Goal: Information Seeking & Learning: Learn about a topic

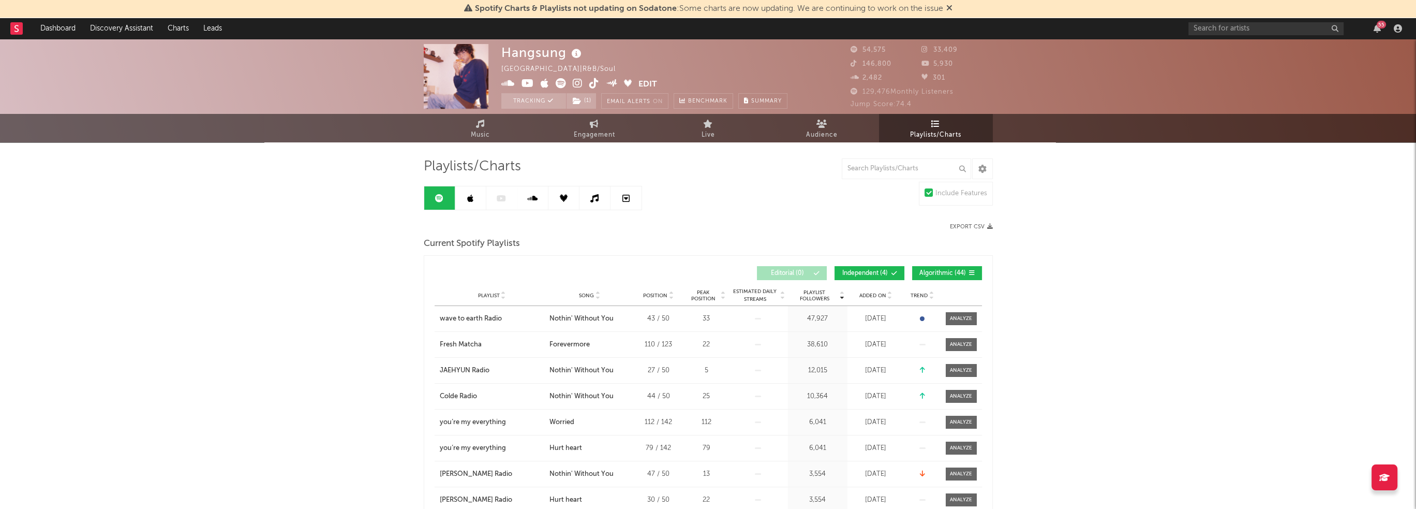
click at [1381, 28] on icon "button" at bounding box center [1377, 28] width 7 height 8
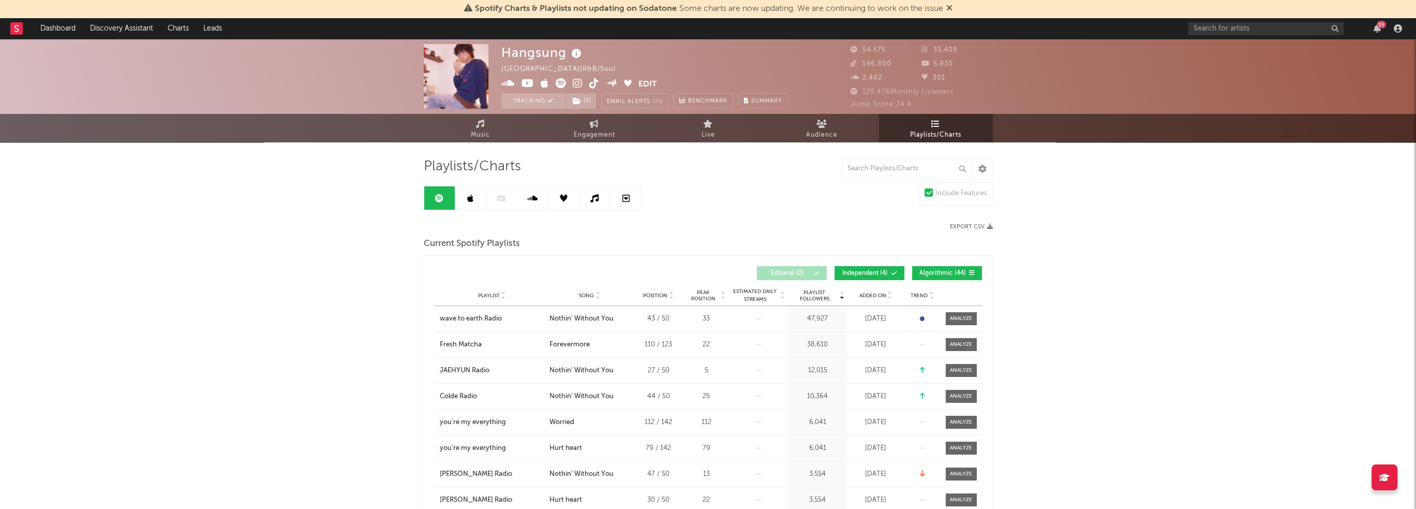
click at [878, 294] on span "Added On" at bounding box center [873, 295] width 27 height 6
click at [594, 124] on icon at bounding box center [594, 124] width 9 height 8
select select "1w"
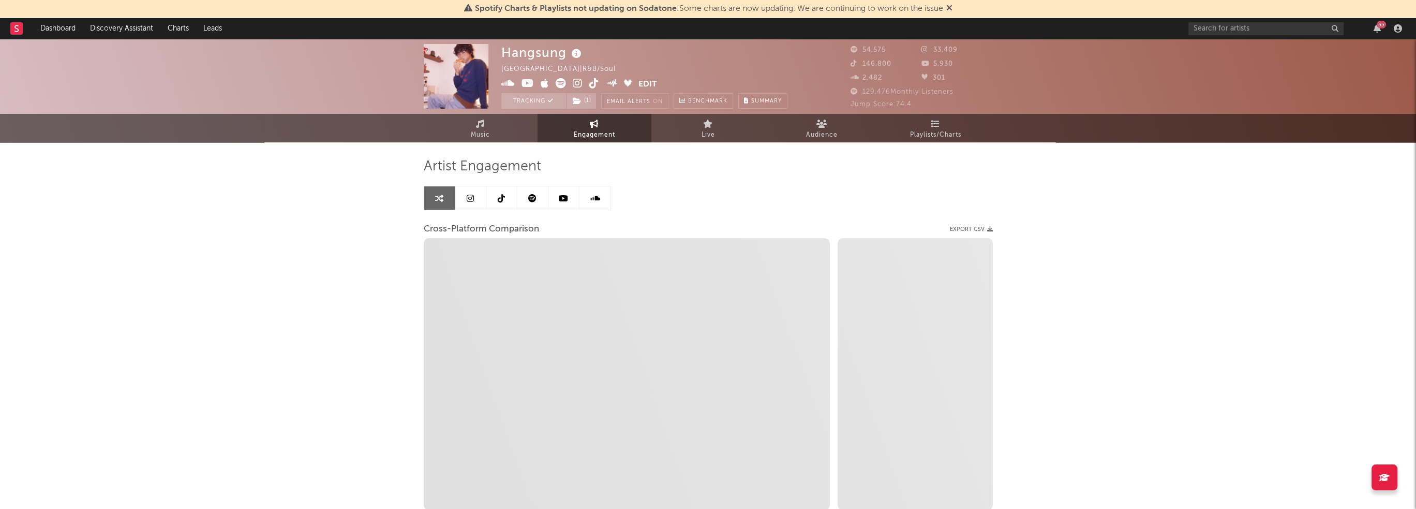
click at [539, 202] on link at bounding box center [532, 197] width 31 height 23
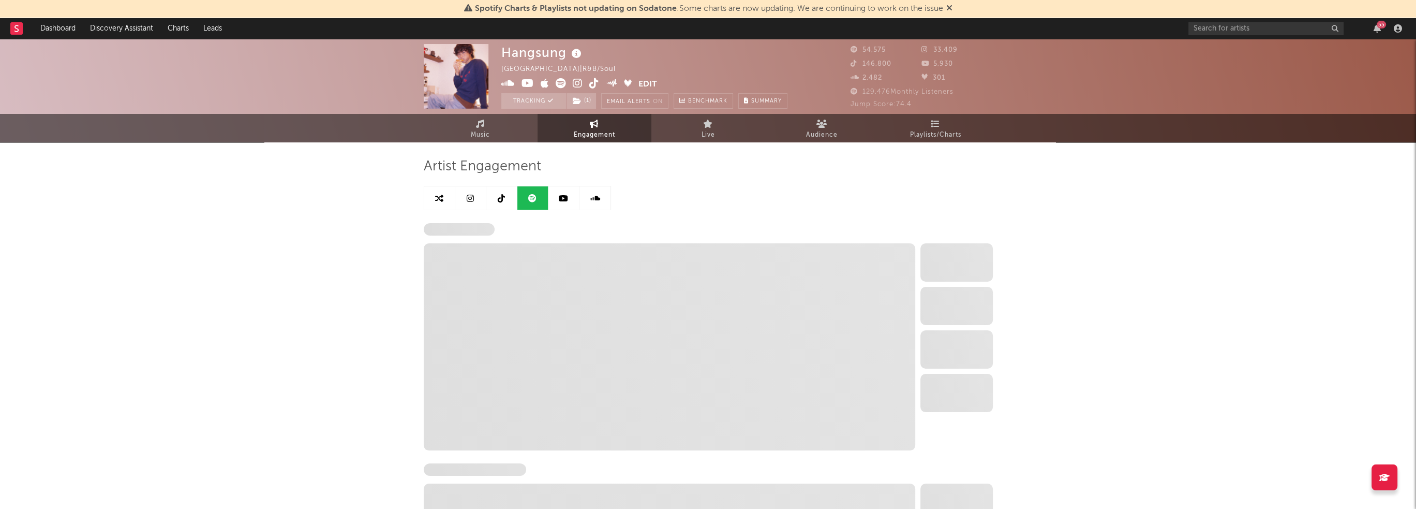
select select "6m"
select select "1w"
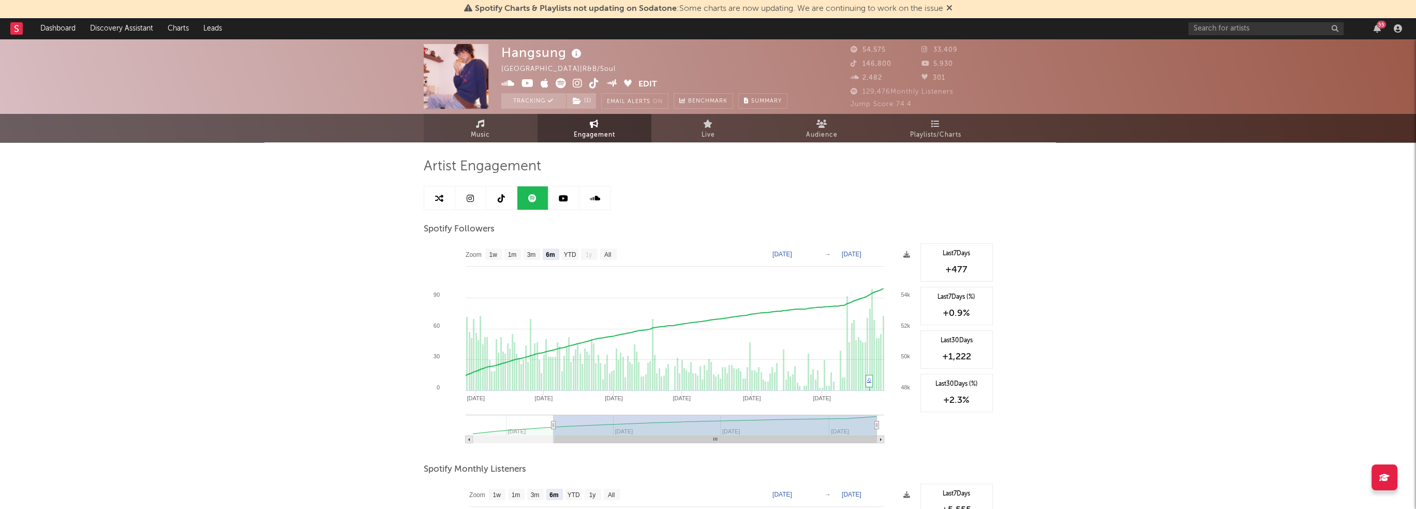
click at [492, 135] on link "Music" at bounding box center [481, 128] width 114 height 28
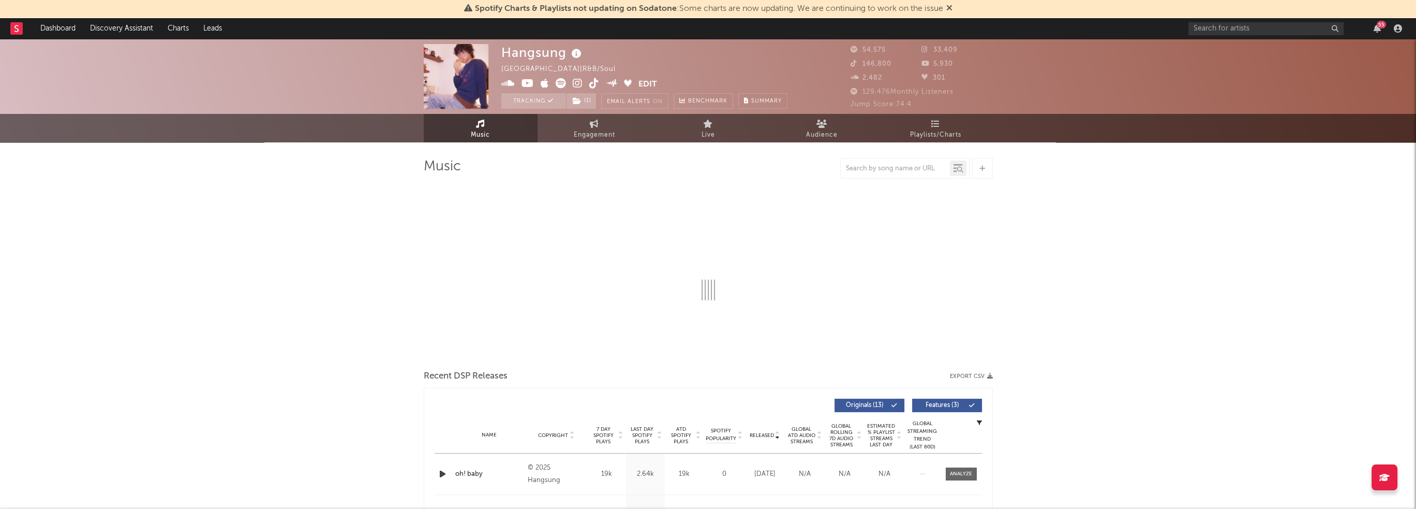
select select "6m"
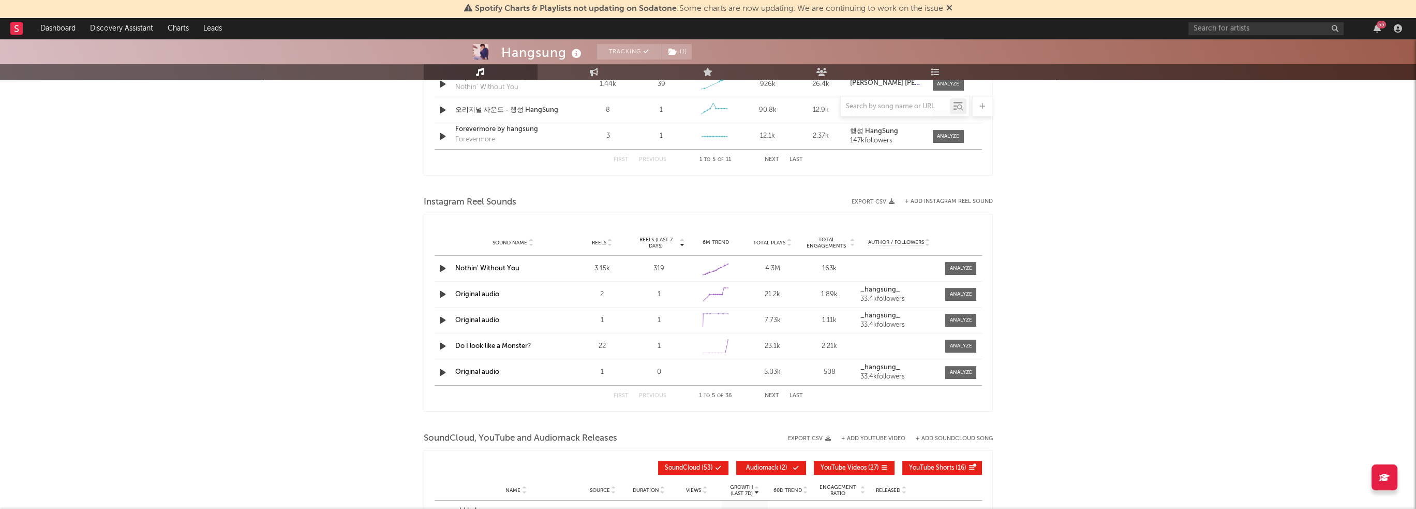
scroll to position [678, 0]
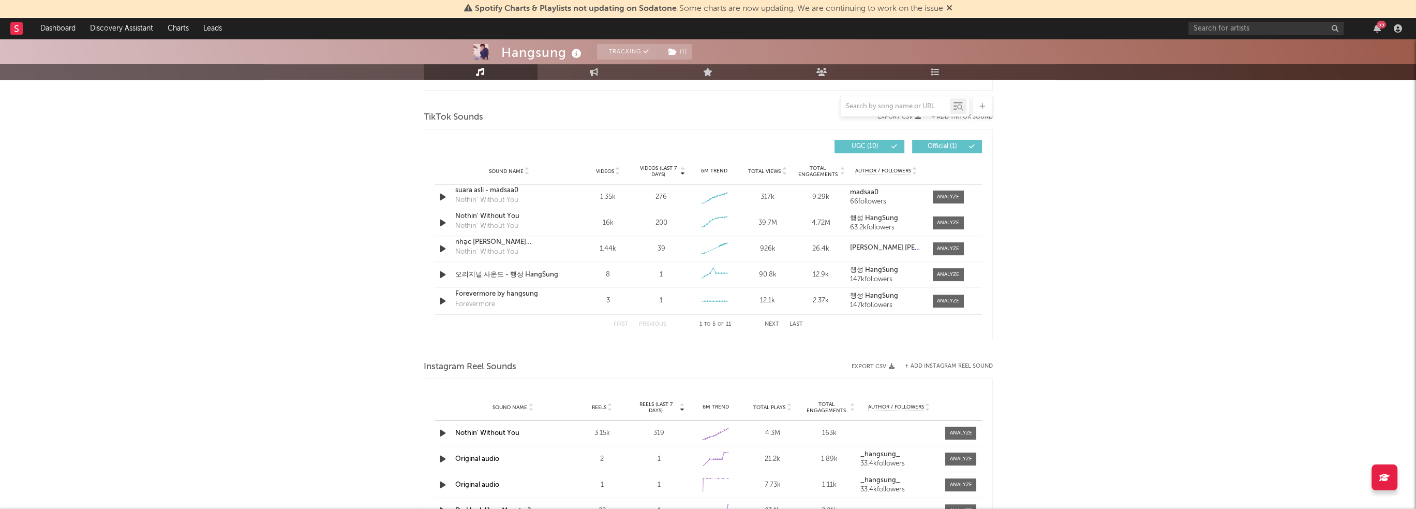
click at [776, 324] on button "Next" at bounding box center [772, 324] width 14 height 6
drag, startPoint x: 776, startPoint y: 324, endPoint x: 658, endPoint y: 339, distance: 118.9
click at [658, 339] on div "Music Total Artist Consumption Luminate - Daily Luminate - Weekly BMAT - Weekly…" at bounding box center [708, 163] width 569 height 1367
click at [953, 198] on div at bounding box center [948, 197] width 22 height 8
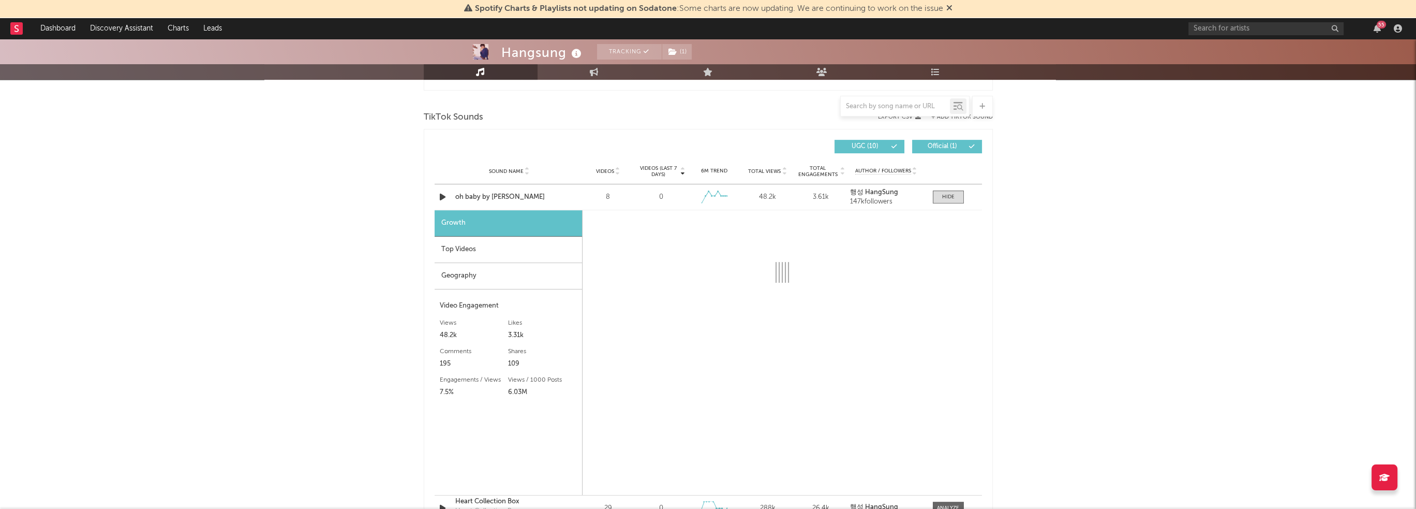
click at [508, 260] on div "Top Videos" at bounding box center [508, 249] width 147 height 26
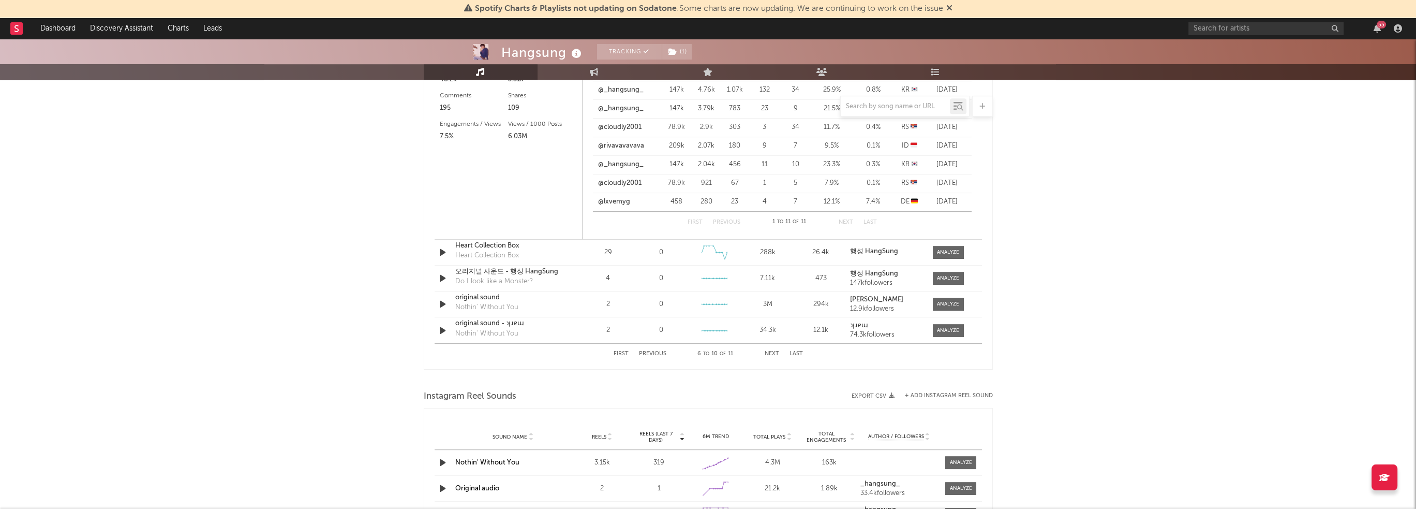
scroll to position [937, 0]
drag, startPoint x: 774, startPoint y: 350, endPoint x: 388, endPoint y: 328, distance: 386.2
click at [774, 350] on button "Next" at bounding box center [772, 351] width 14 height 6
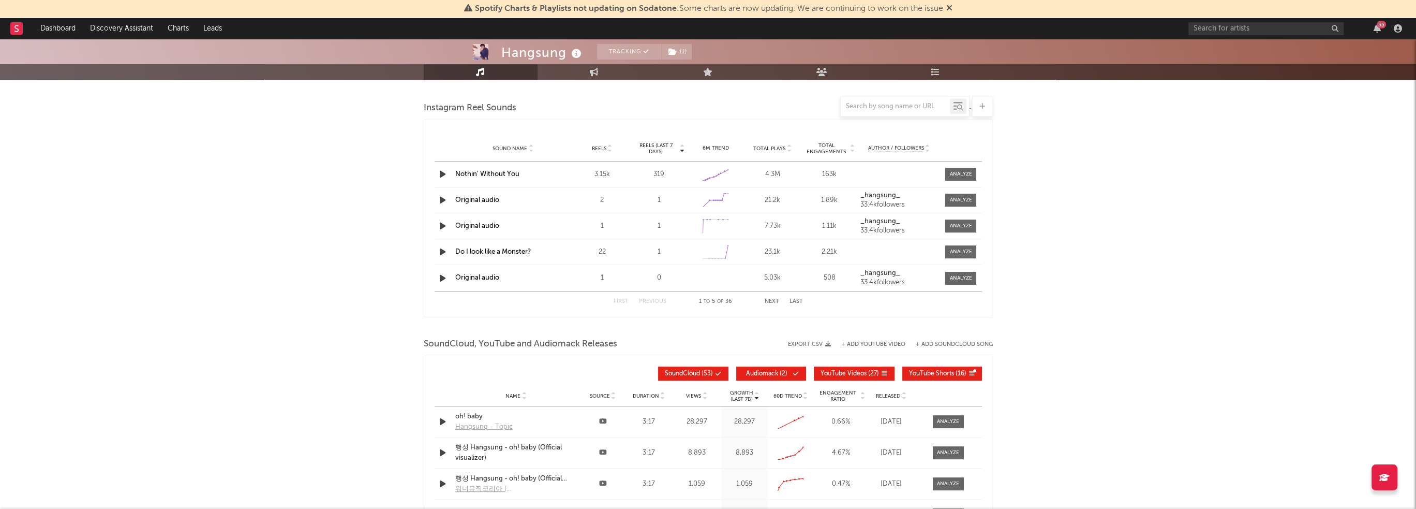
scroll to position [911, 0]
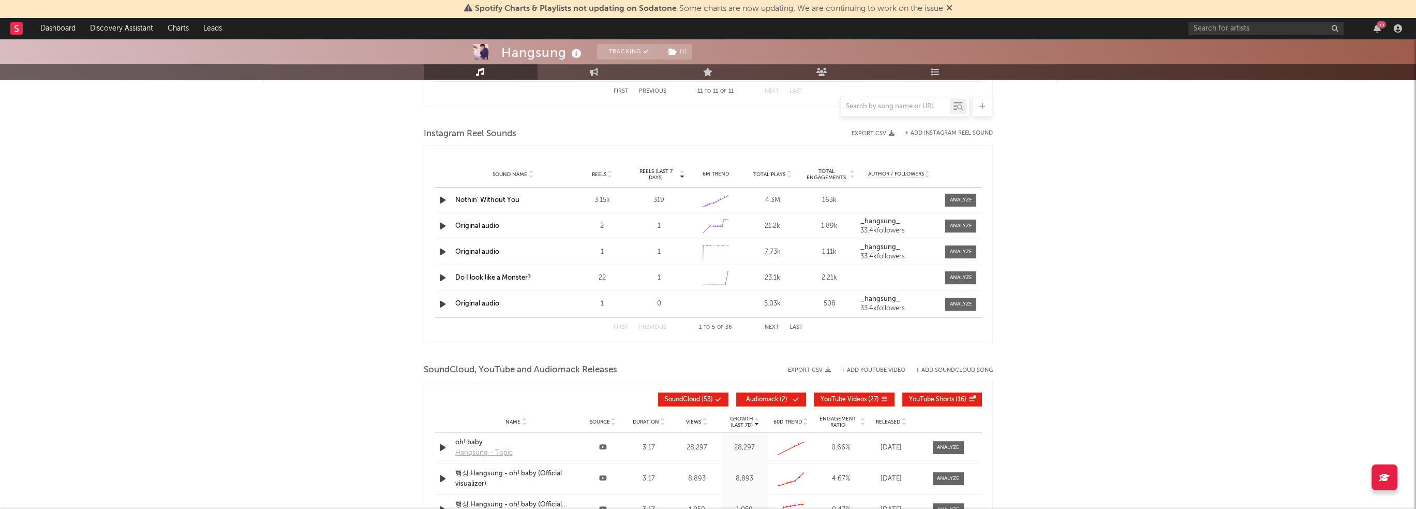
click at [765, 327] on button "Next" at bounding box center [772, 327] width 14 height 6
click at [656, 325] on button "Previous" at bounding box center [652, 327] width 27 height 6
click at [614, 326] on button "First" at bounding box center [621, 327] width 15 height 6
click at [617, 326] on button "First" at bounding box center [621, 327] width 15 height 6
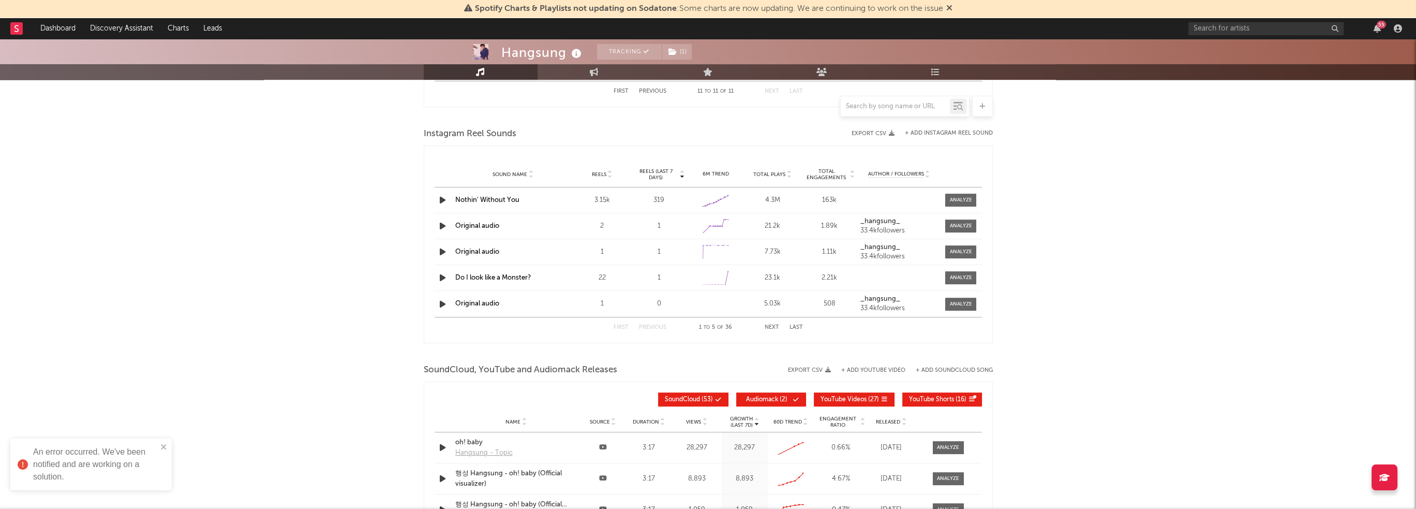
click at [773, 324] on button "Next" at bounding box center [772, 327] width 14 height 6
click at [944, 302] on div at bounding box center [960, 304] width 34 height 13
click at [957, 303] on div at bounding box center [961, 304] width 22 height 8
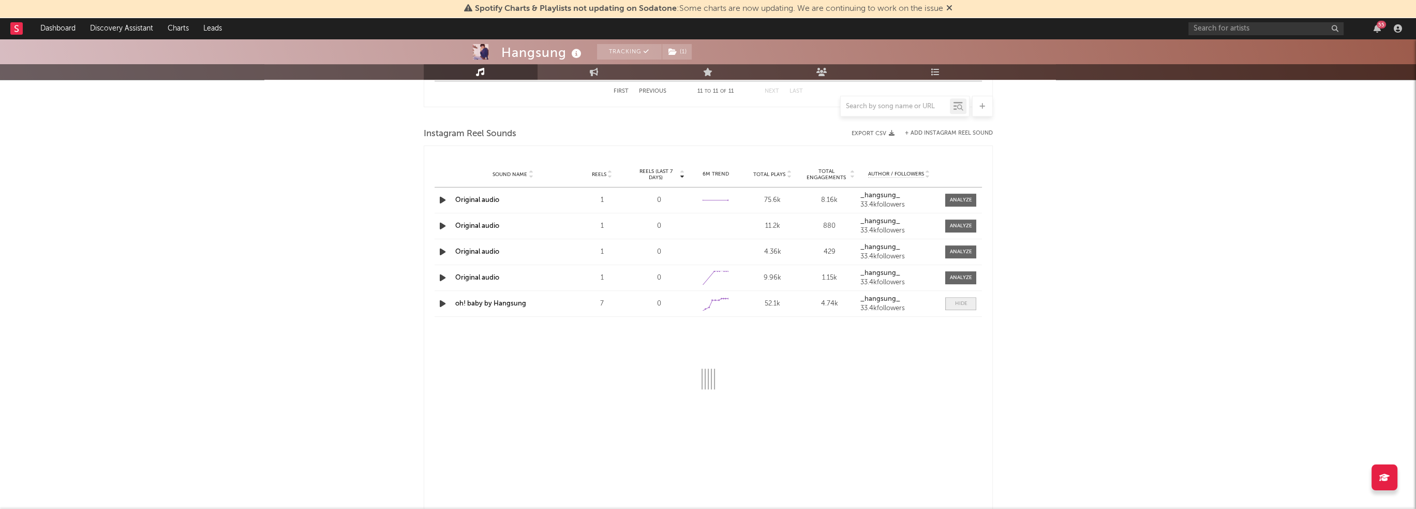
select select "1w"
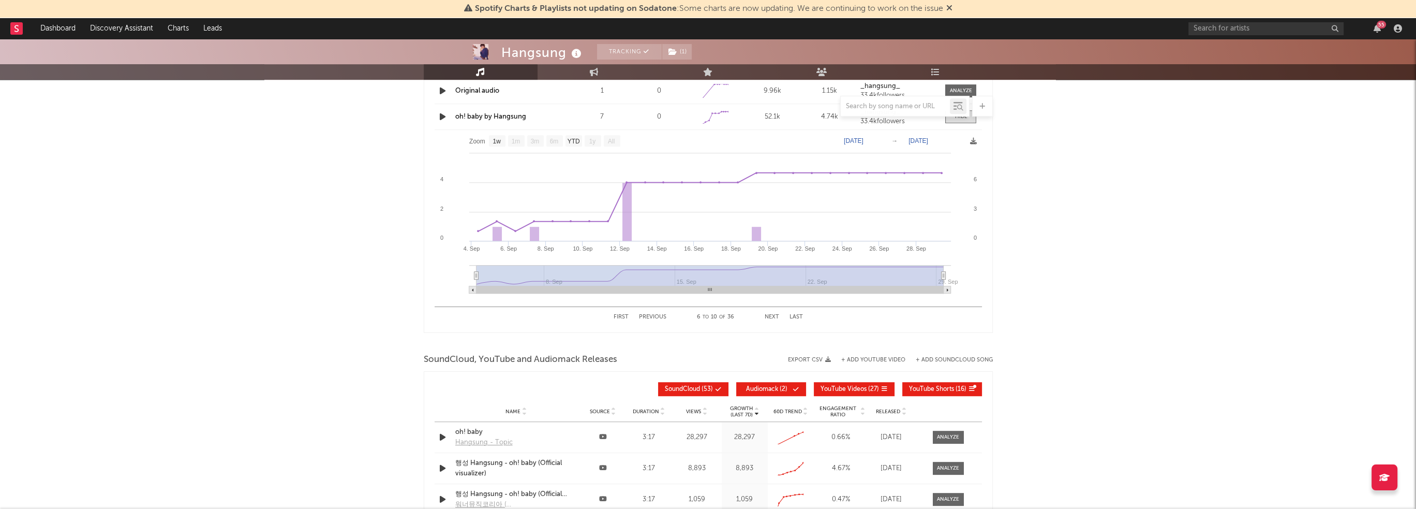
scroll to position [1014, 0]
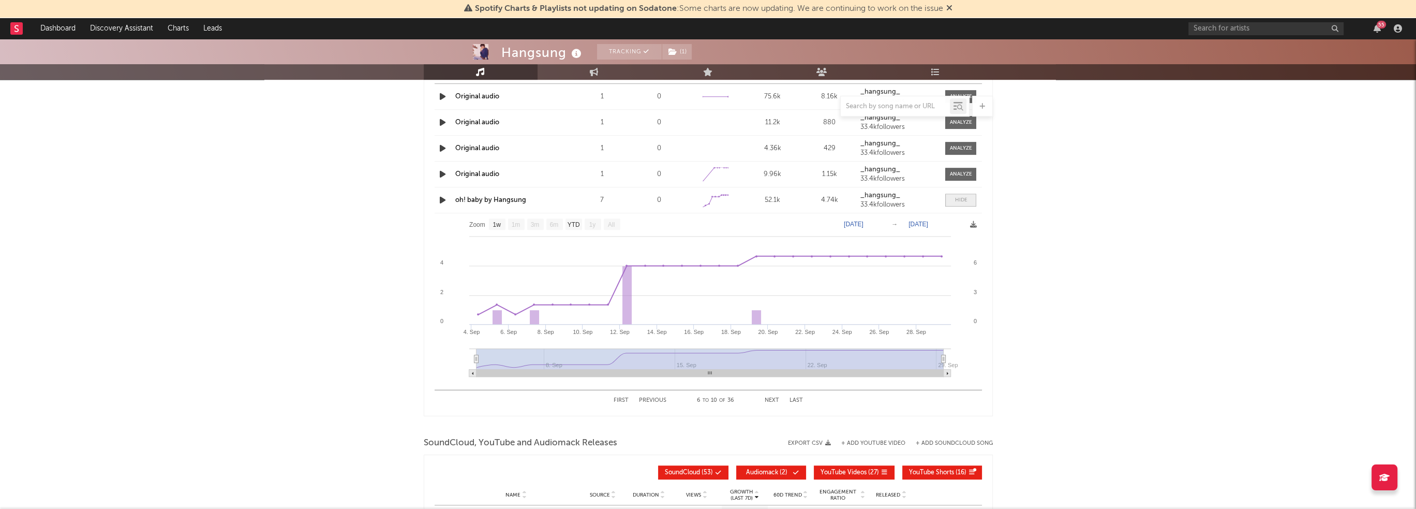
click at [963, 200] on div at bounding box center [961, 200] width 12 height 8
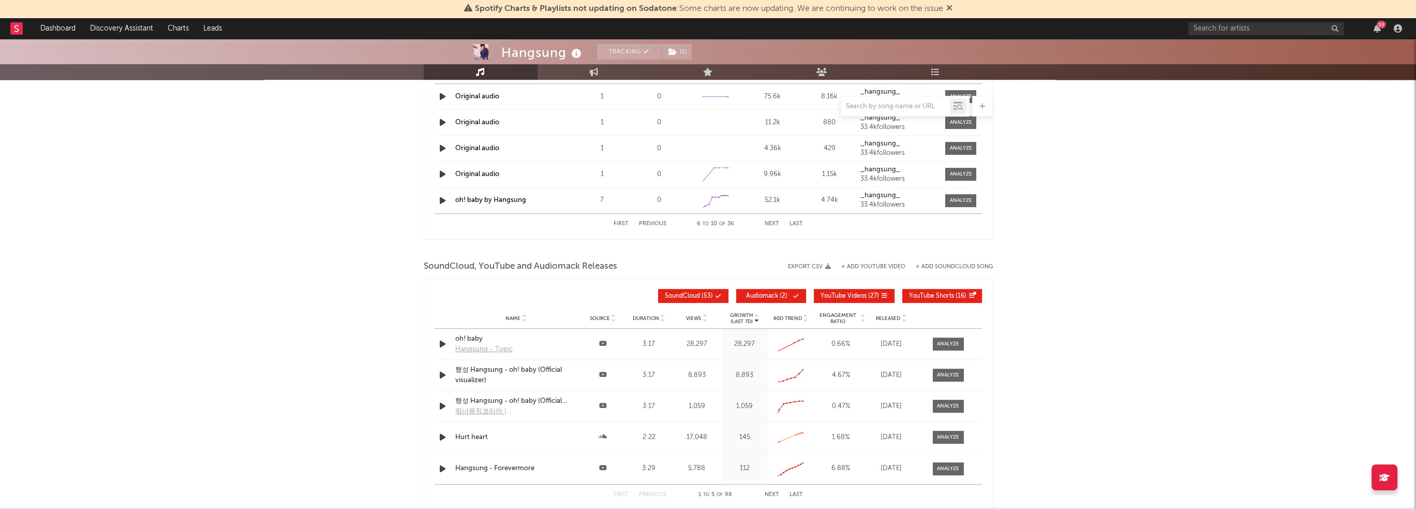
click at [762, 225] on div "First Previous 6 to 10 of 36 Next Last" at bounding box center [708, 224] width 189 height 20
click at [772, 223] on button "Next" at bounding box center [772, 224] width 14 height 6
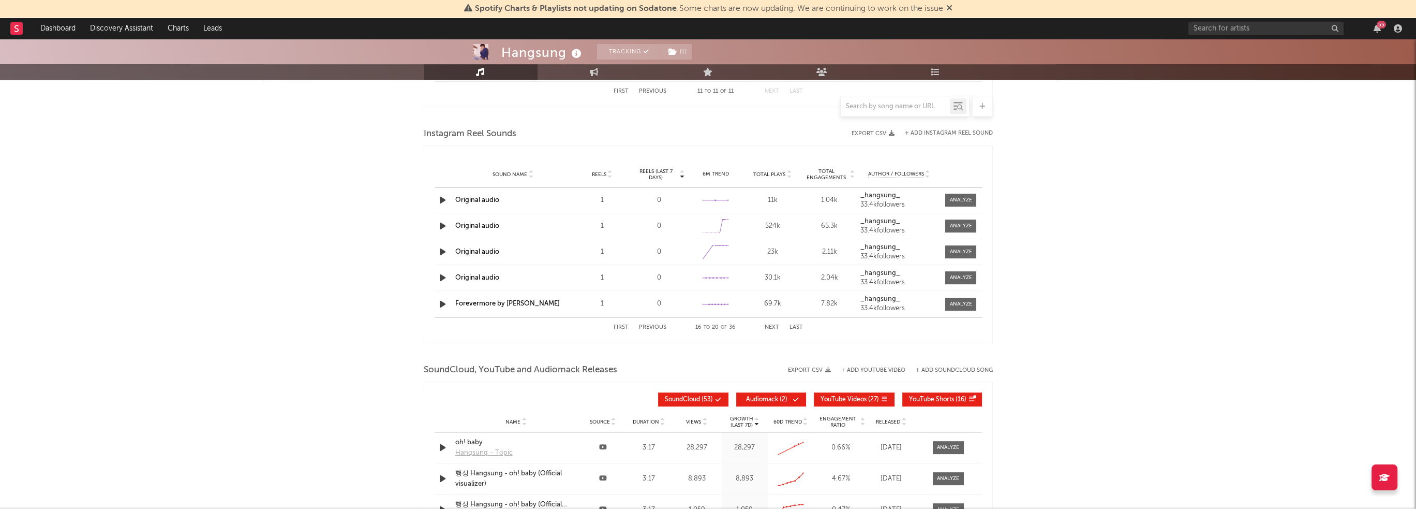
click at [776, 327] on button "Next" at bounding box center [772, 327] width 14 height 6
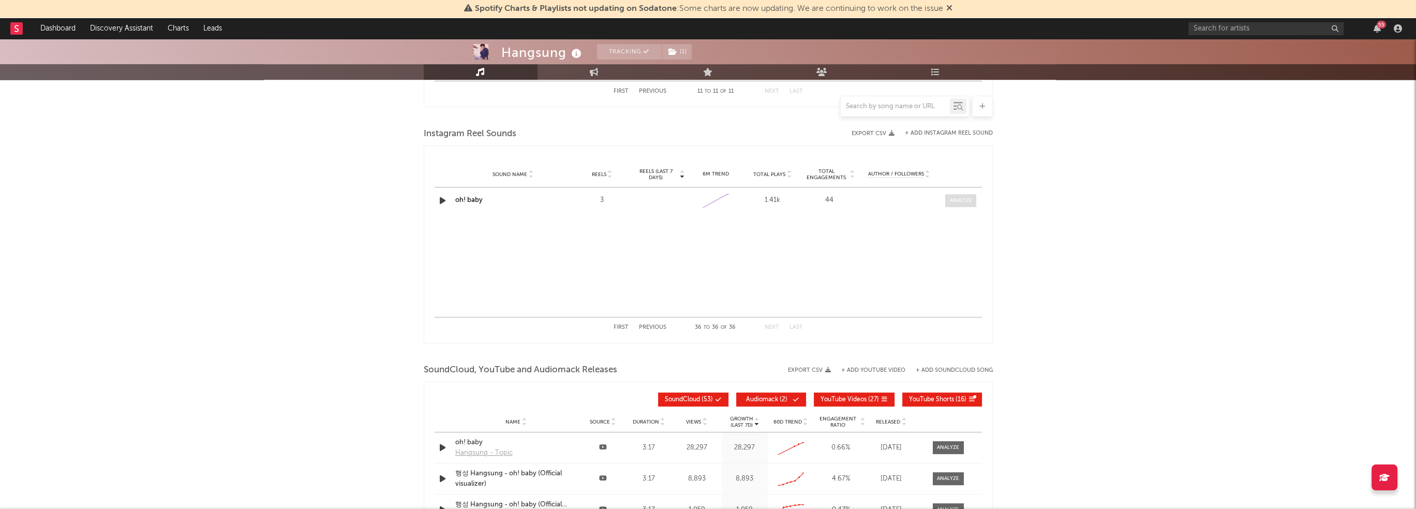
click at [965, 199] on div at bounding box center [961, 201] width 22 height 8
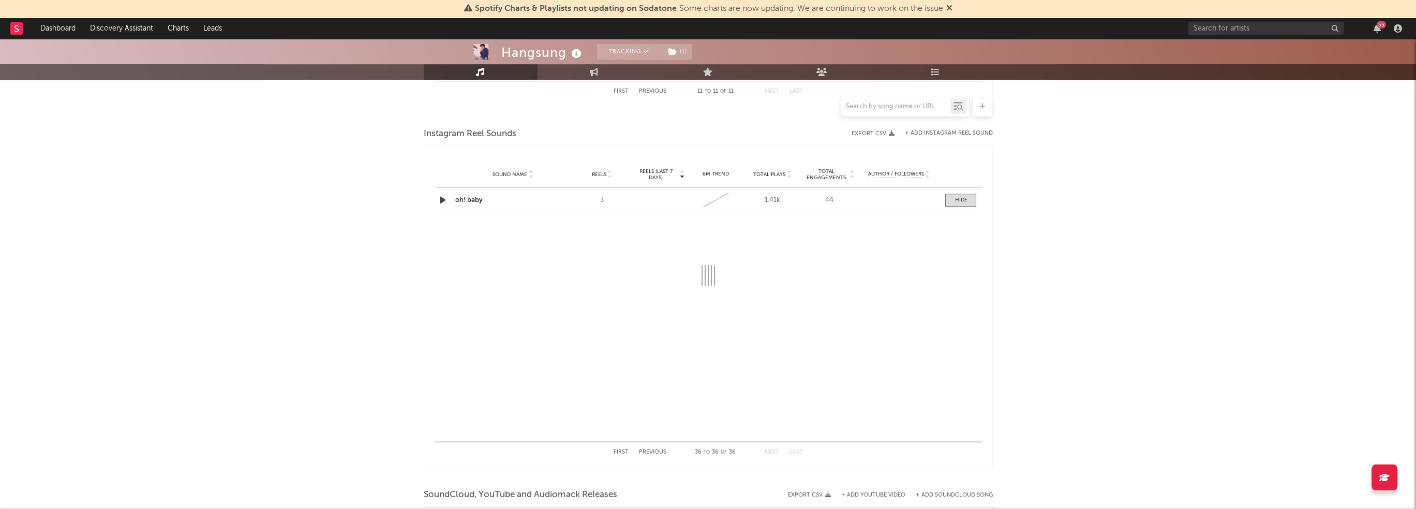
select select "1w"
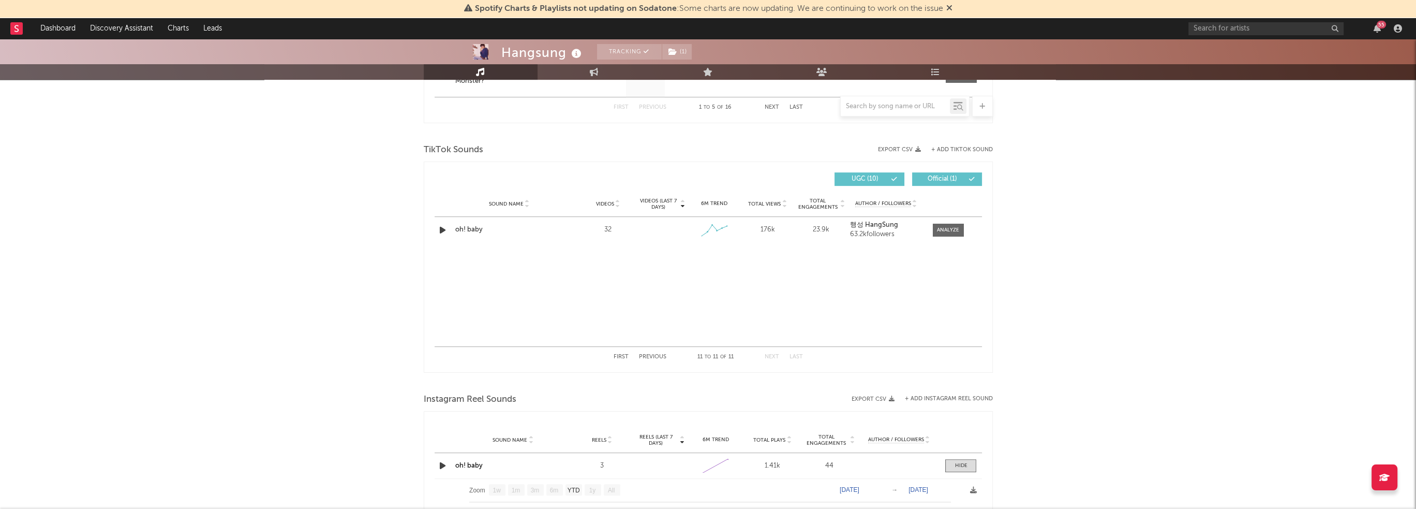
scroll to position [600, 0]
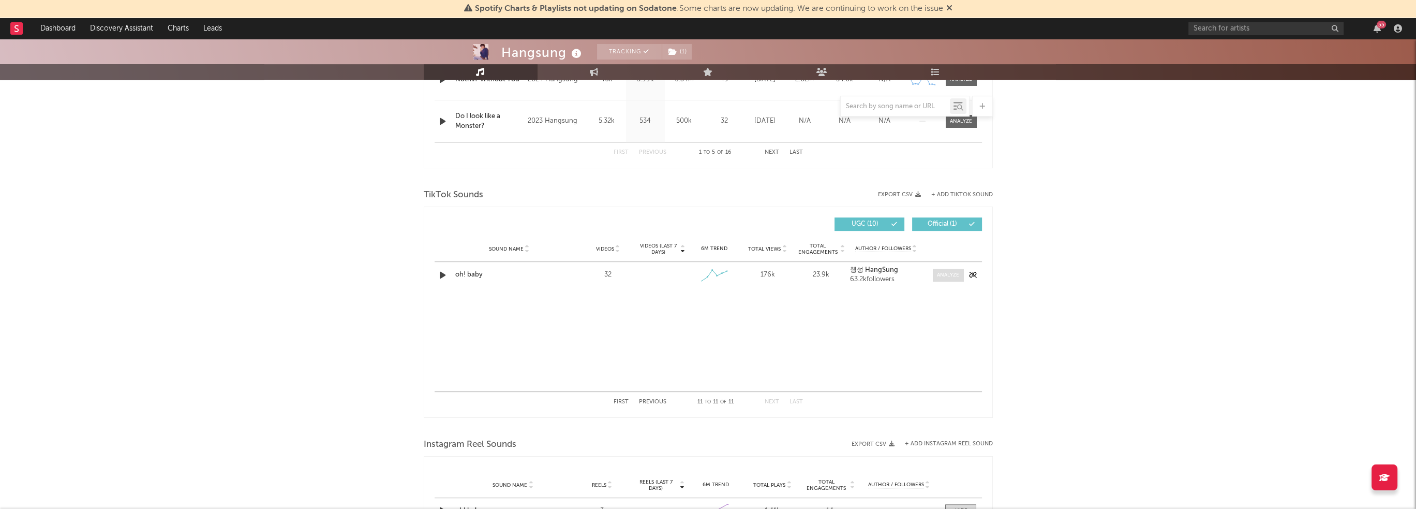
click at [941, 277] on div at bounding box center [948, 275] width 22 height 8
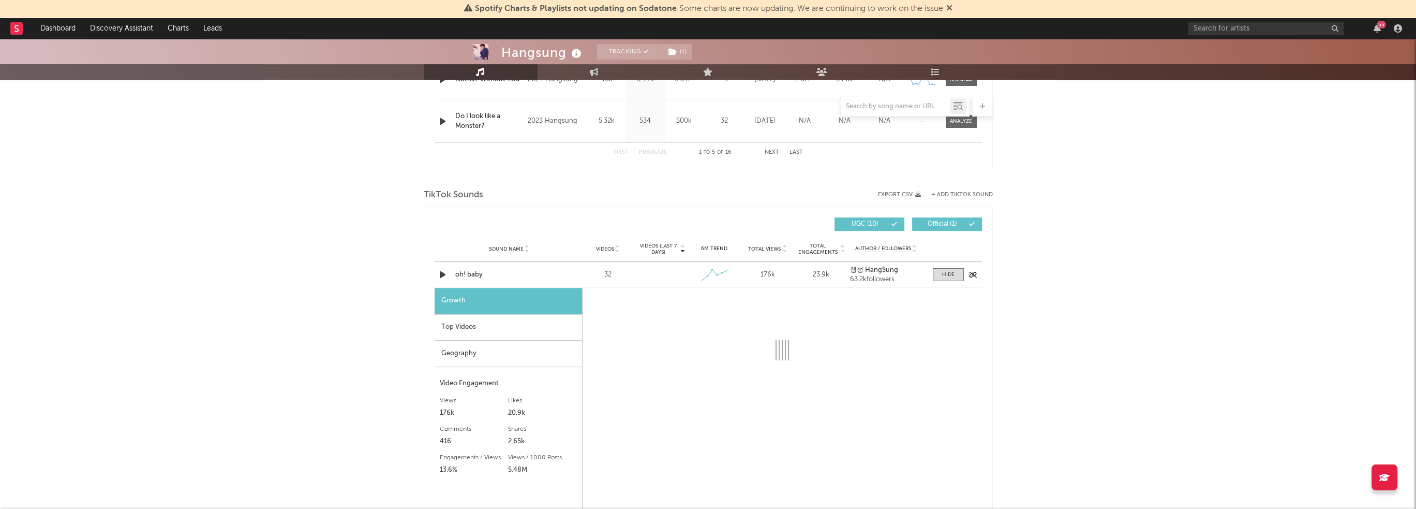
select select "1w"
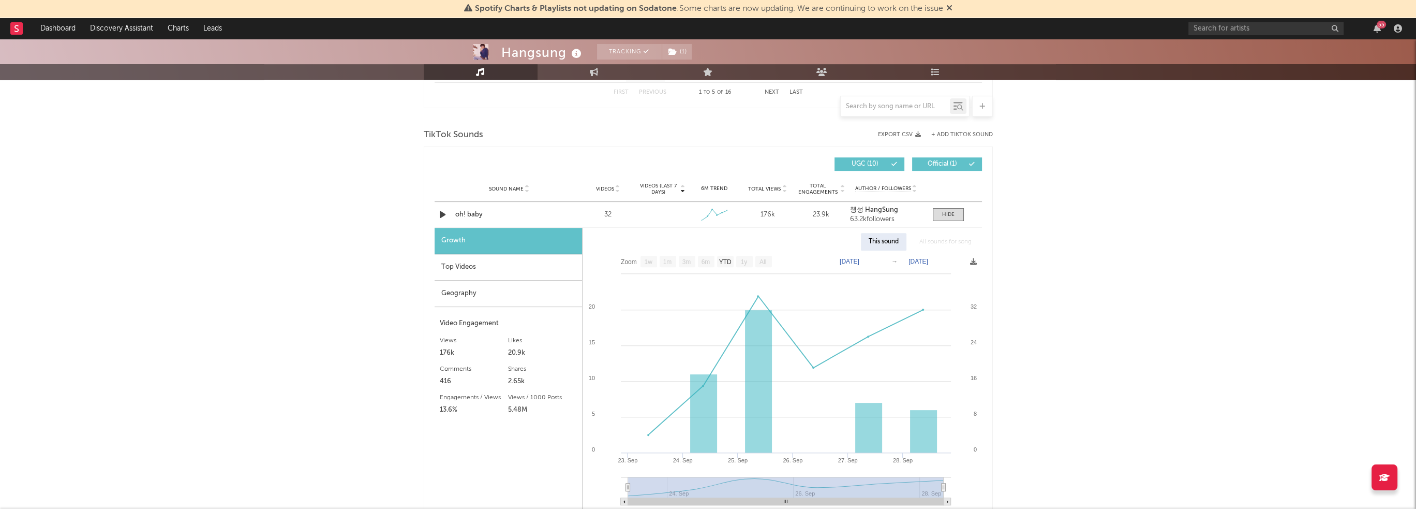
scroll to position [704, 0]
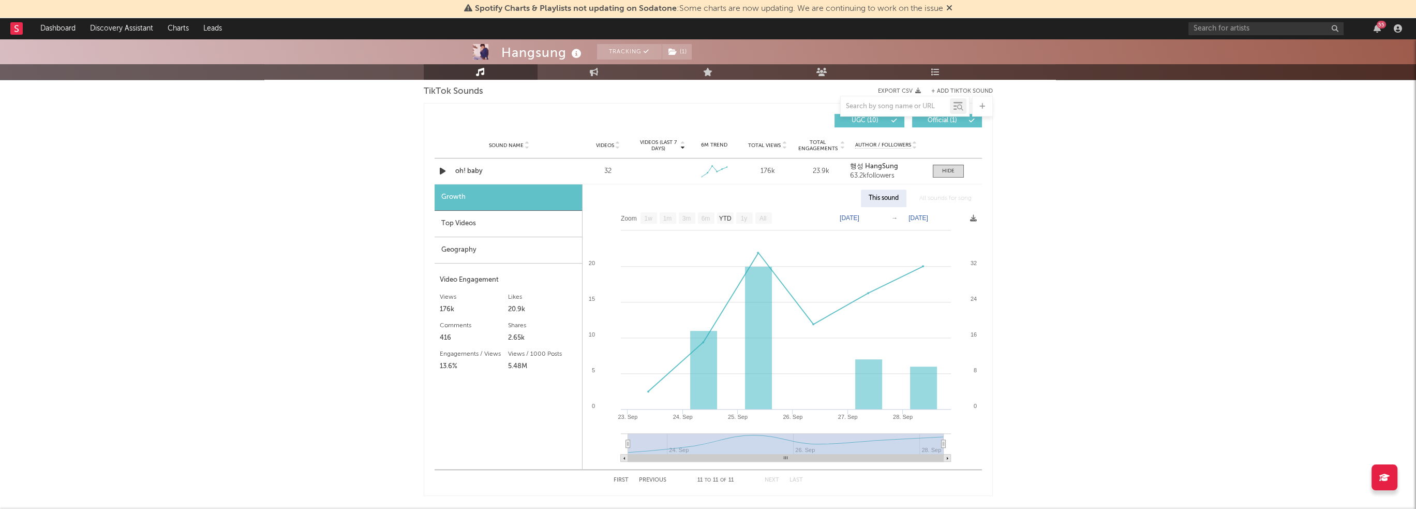
click at [531, 225] on div "Top Videos" at bounding box center [508, 224] width 147 height 26
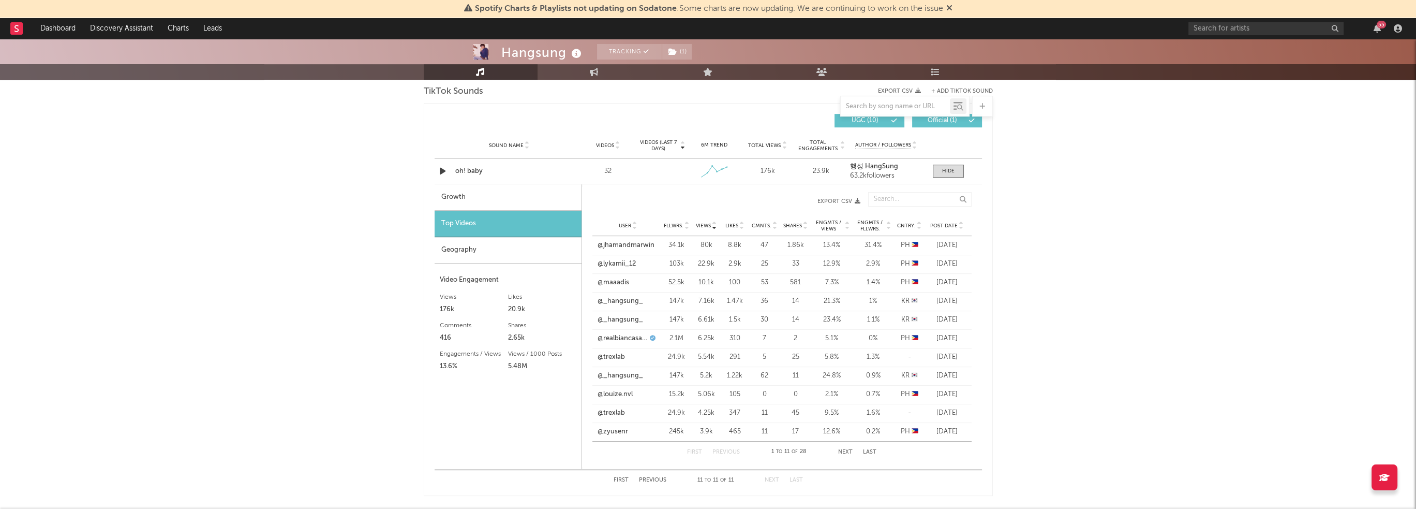
click at [546, 254] on div "Geography" at bounding box center [508, 250] width 147 height 26
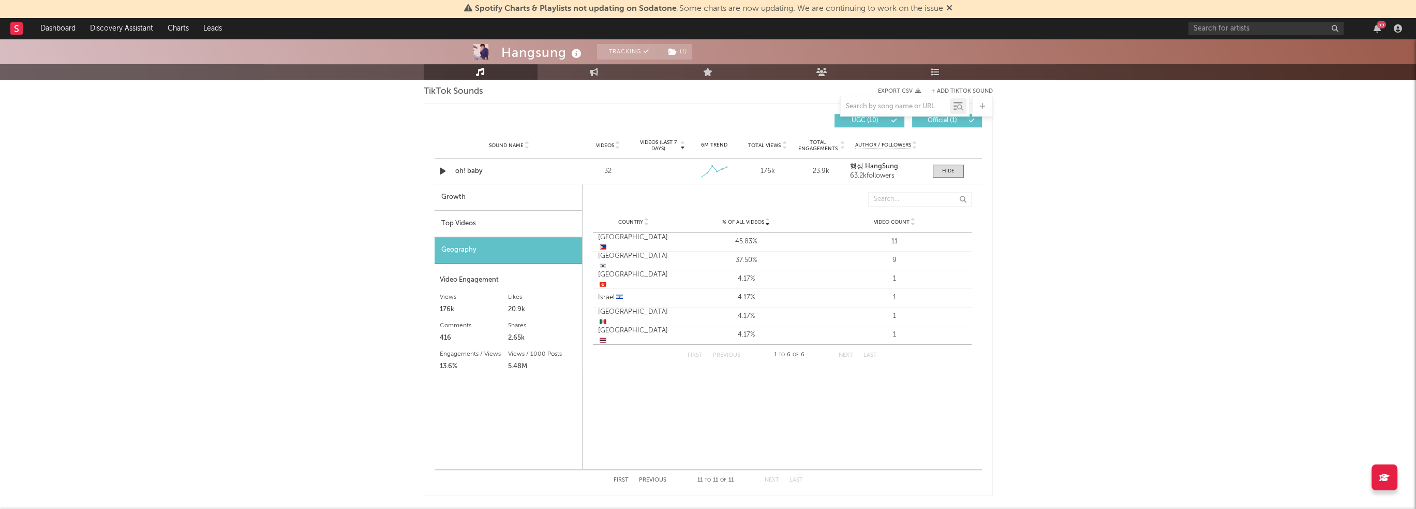
click at [493, 222] on div "Top Videos" at bounding box center [508, 224] width 147 height 26
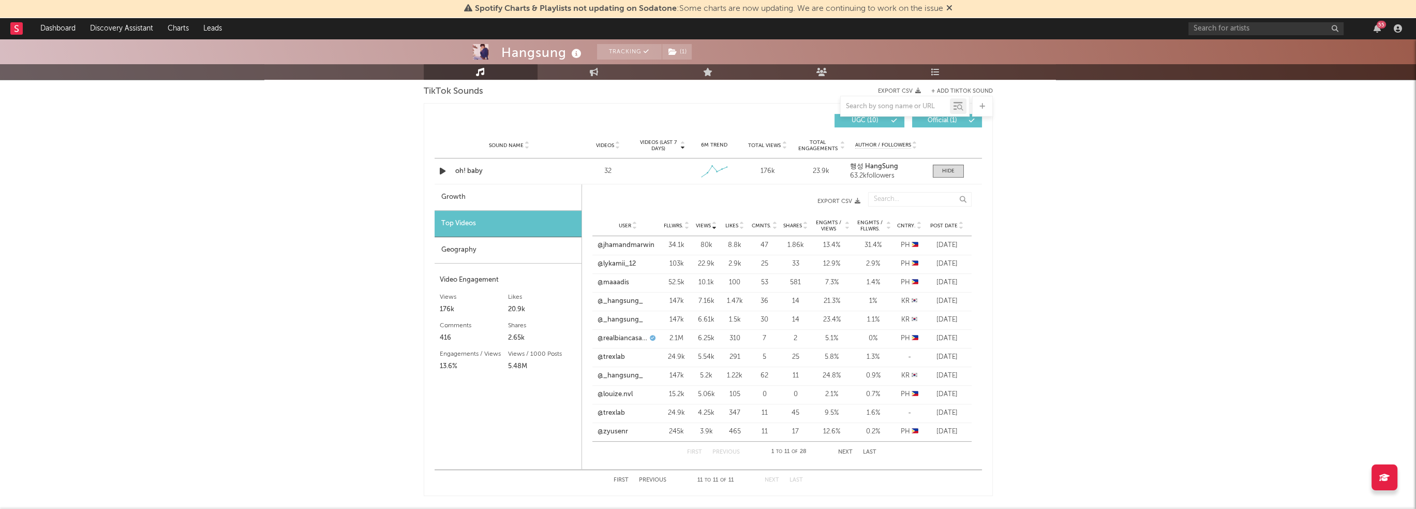
click at [844, 450] on button "Next" at bounding box center [845, 452] width 14 height 6
click at [618, 317] on link "@antonioeusebio22" at bounding box center [628, 320] width 61 height 10
click at [490, 76] on link "Music" at bounding box center [481, 72] width 114 height 16
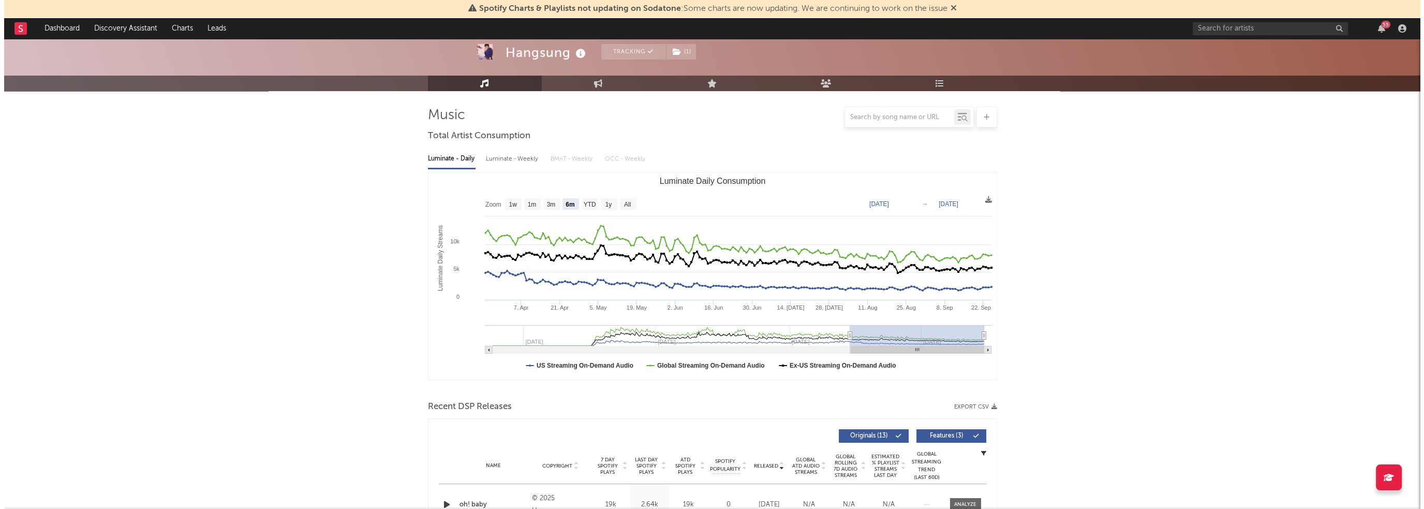
scroll to position [0, 0]
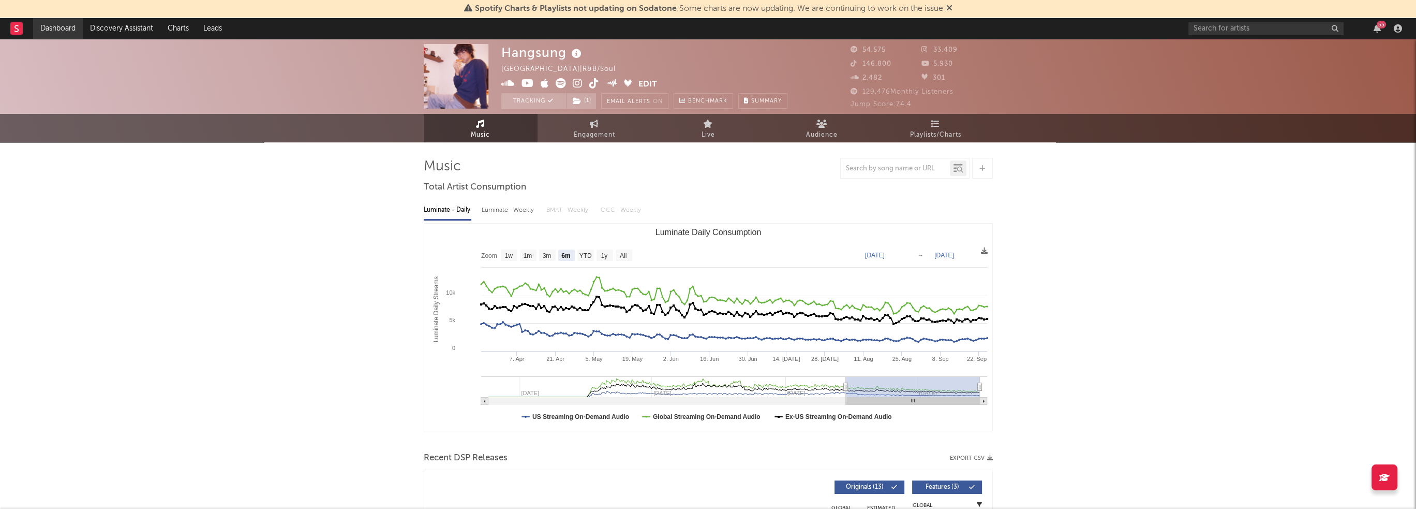
click at [68, 26] on link "Dashboard" at bounding box center [58, 28] width 50 height 21
